Goal: Information Seeking & Learning: Check status

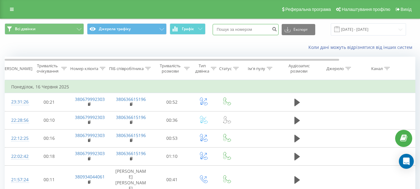
click at [238, 28] on input at bounding box center [246, 29] width 66 height 11
paste input "0673023032"
type input "0673023032"
click at [277, 29] on icon "submit" at bounding box center [274, 28] width 5 height 4
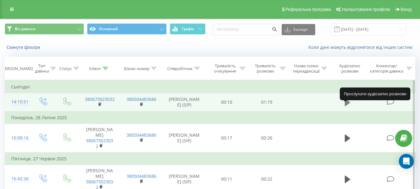
click at [345, 106] on icon at bounding box center [348, 102] width 6 height 7
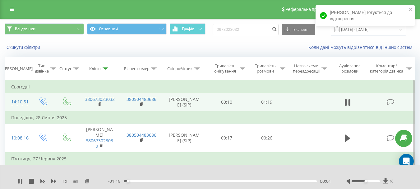
click at [138, 181] on div "00:01" at bounding box center [220, 181] width 193 height 2
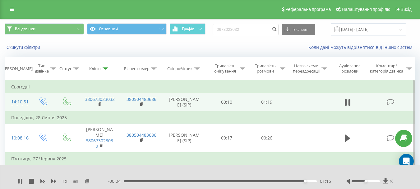
click at [231, 180] on div "01:15" at bounding box center [220, 181] width 193 height 2
click at [216, 180] on div "00:47" at bounding box center [220, 181] width 193 height 2
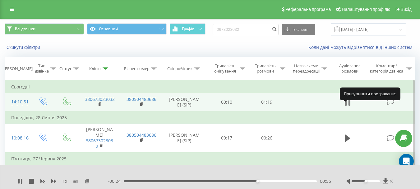
click at [347, 107] on icon at bounding box center [348, 102] width 6 height 9
